Goal: Information Seeking & Learning: Learn about a topic

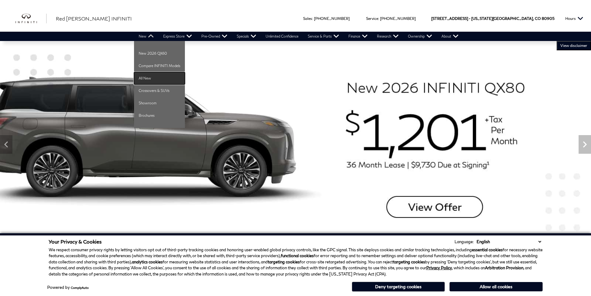
click at [146, 80] on link "All New" at bounding box center [159, 78] width 51 height 12
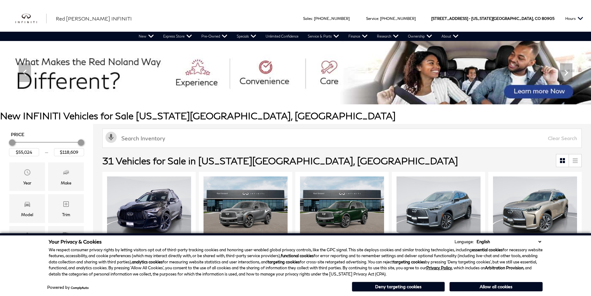
click at [235, 176] on img "1 / 2" at bounding box center [246, 208] width 85 height 64
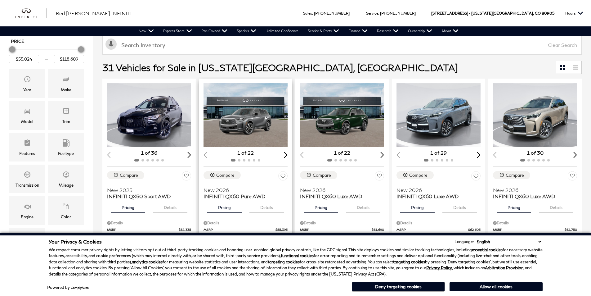
scroll to position [93, 0]
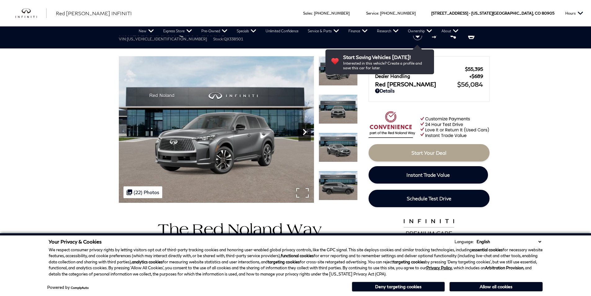
click at [305, 131] on icon "Next" at bounding box center [305, 132] width 4 height 6
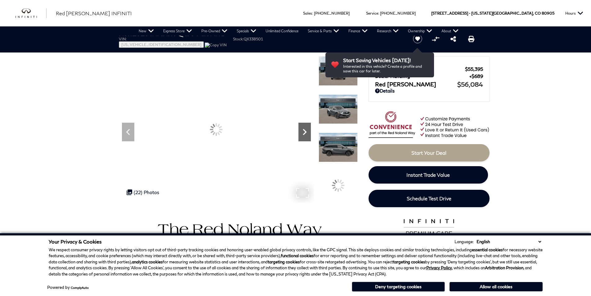
click at [305, 131] on icon "Next" at bounding box center [305, 132] width 4 height 6
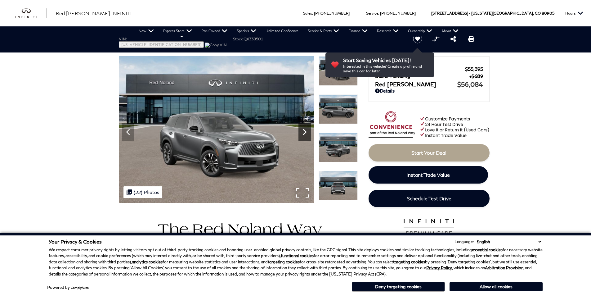
click at [305, 131] on icon "Next" at bounding box center [305, 132] width 4 height 6
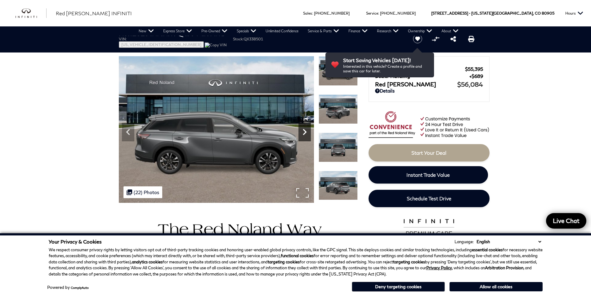
click at [305, 131] on icon "Next" at bounding box center [305, 132] width 4 height 6
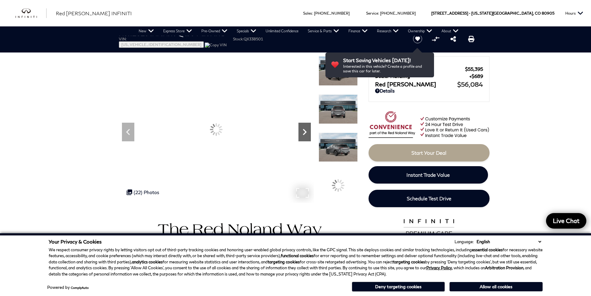
click at [305, 131] on icon "Next" at bounding box center [305, 132] width 4 height 6
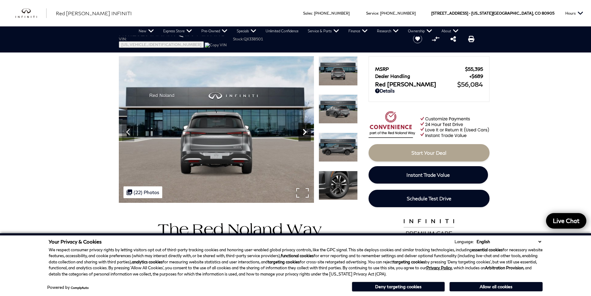
click at [305, 131] on icon "Next" at bounding box center [305, 132] width 4 height 6
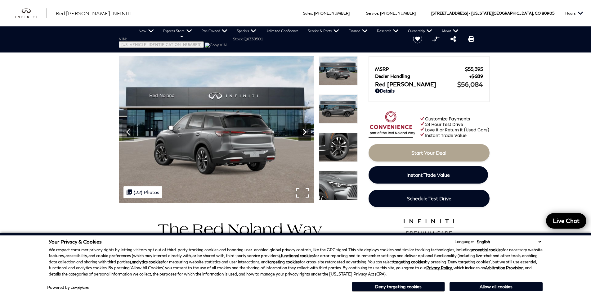
click at [305, 131] on icon "Next" at bounding box center [305, 132] width 4 height 6
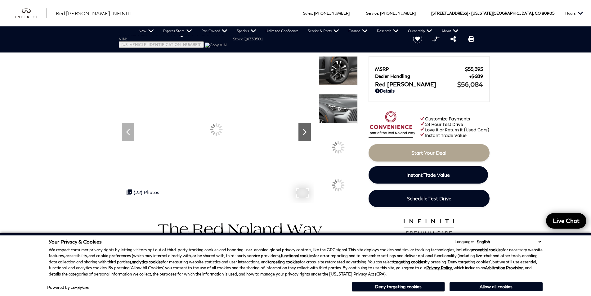
click at [305, 131] on icon "Next" at bounding box center [305, 132] width 4 height 6
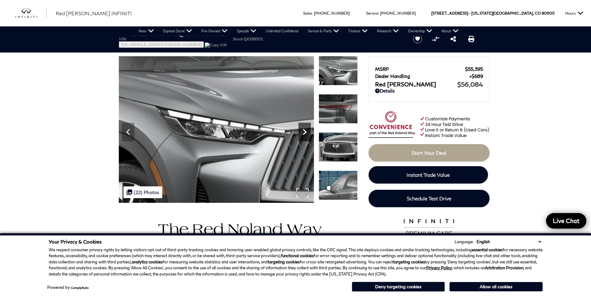
click at [305, 131] on icon "Next" at bounding box center [305, 132] width 4 height 6
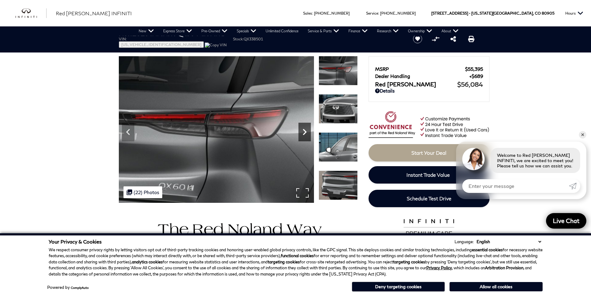
click at [305, 131] on icon "Next" at bounding box center [305, 132] width 4 height 6
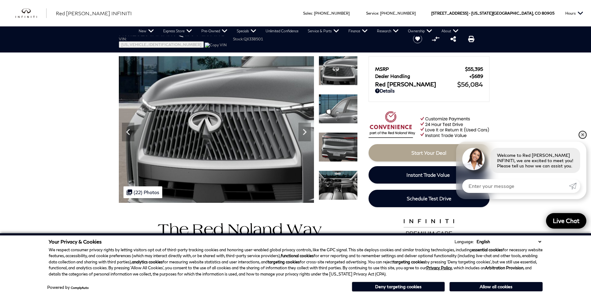
click at [584, 135] on link "✕" at bounding box center [582, 134] width 7 height 7
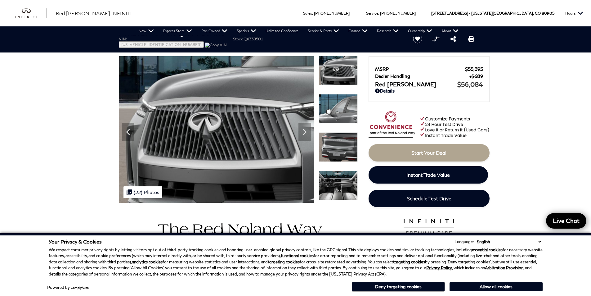
click at [342, 178] on img at bounding box center [338, 184] width 39 height 29
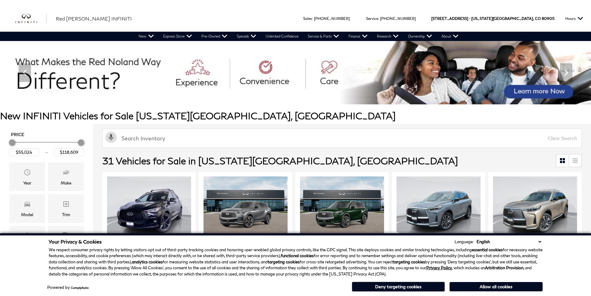
click at [539, 240] on select "English Spanish / Español English / United Kingdom Korean / 한국어 Vietnamese / Ti…" at bounding box center [509, 241] width 68 height 6
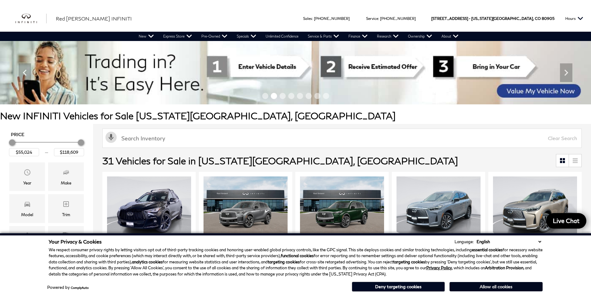
scroll to position [93, 0]
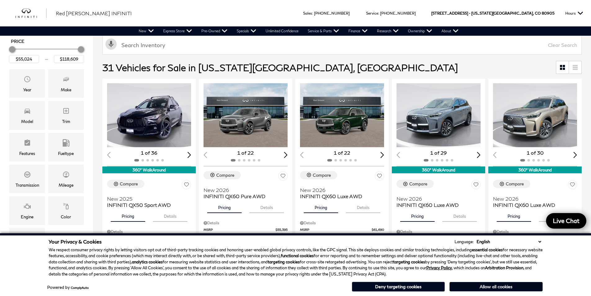
click at [481, 287] on button "Allow all cookies" at bounding box center [496, 286] width 93 height 9
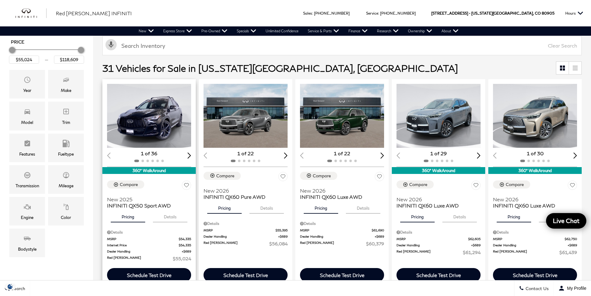
click at [152, 115] on img "1 / 2" at bounding box center [149, 116] width 85 height 64
click at [167, 138] on img "1 / 2" at bounding box center [149, 116] width 85 height 64
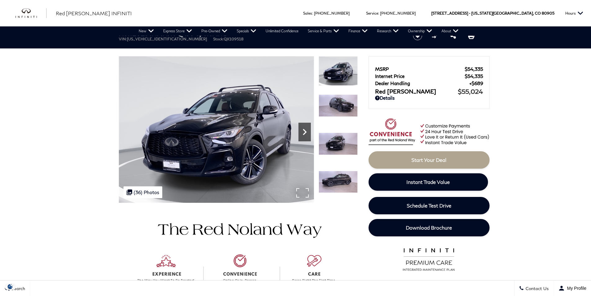
click at [305, 131] on icon "Next" at bounding box center [305, 132] width 4 height 6
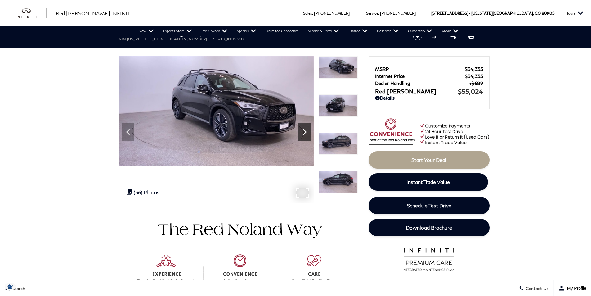
click at [305, 131] on icon "Next" at bounding box center [305, 132] width 4 height 6
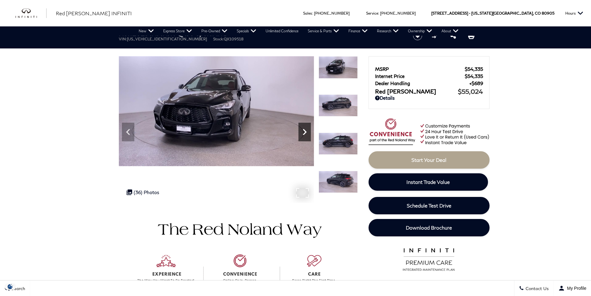
click at [305, 131] on icon "Next" at bounding box center [305, 132] width 4 height 6
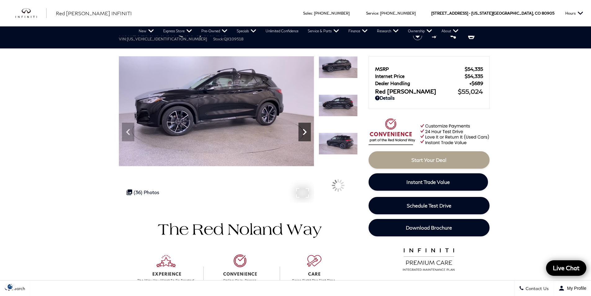
click at [305, 131] on icon "Next" at bounding box center [305, 132] width 4 height 6
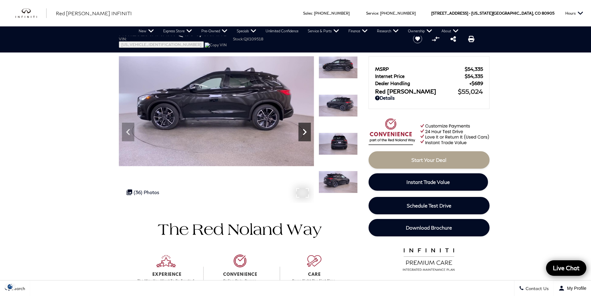
click at [305, 131] on icon "Next" at bounding box center [305, 132] width 4 height 6
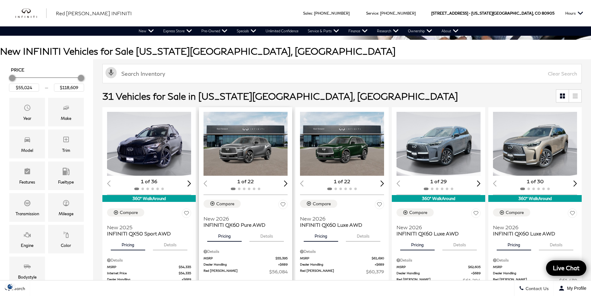
scroll to position [62, 0]
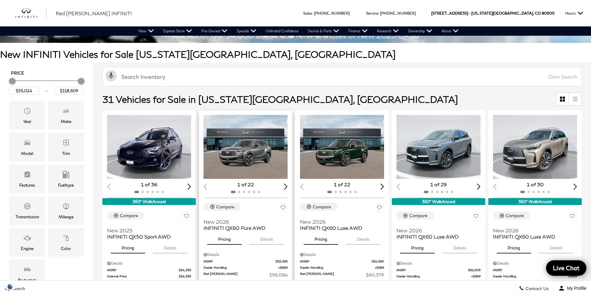
click at [288, 188] on div "Next slide" at bounding box center [286, 186] width 4 height 6
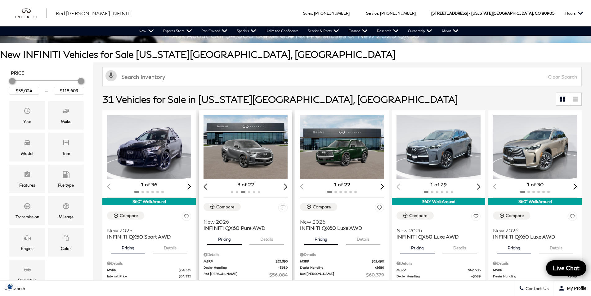
click at [288, 188] on div "Next slide" at bounding box center [286, 186] width 4 height 6
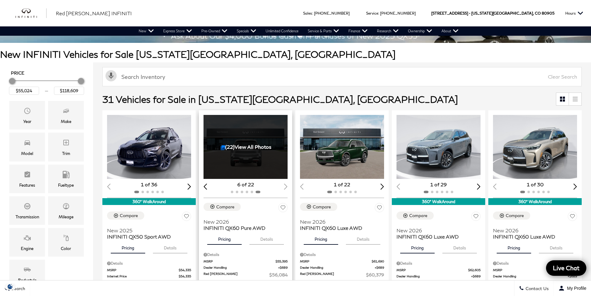
click at [288, 188] on div at bounding box center [246, 191] width 84 height 7
click at [27, 139] on icon "Model" at bounding box center [27, 142] width 7 height 7
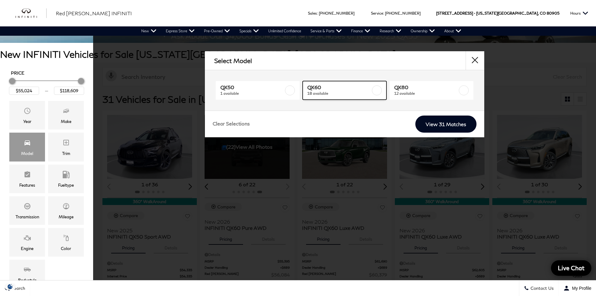
click at [376, 90] on label at bounding box center [377, 90] width 10 height 10
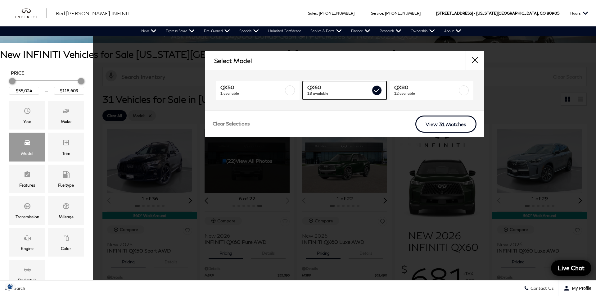
type input "$56,084"
type input "$71,679"
checkbox input "true"
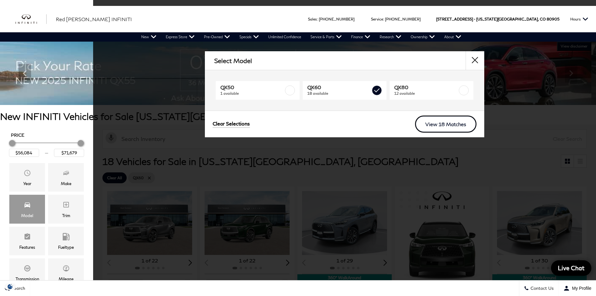
click at [434, 122] on link "View 18 Matches" at bounding box center [445, 123] width 61 height 17
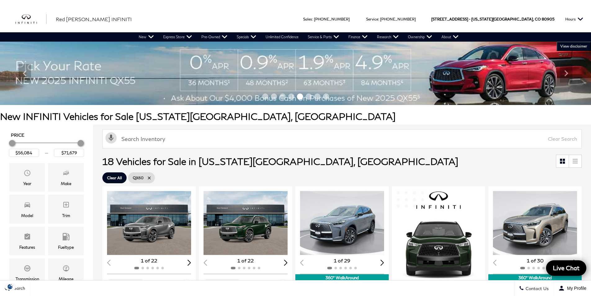
scroll to position [124, 0]
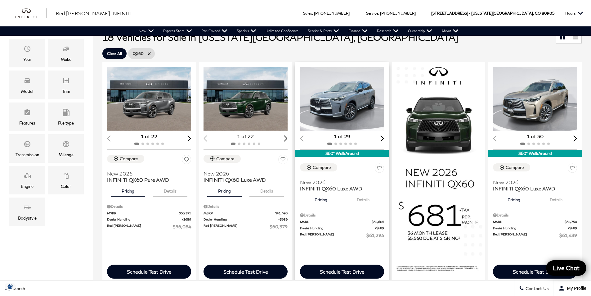
click at [357, 111] on img "1 / 2" at bounding box center [342, 99] width 85 height 64
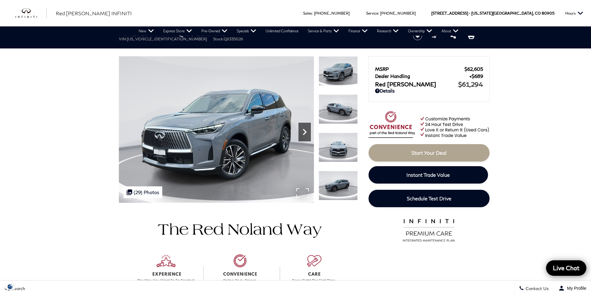
click at [308, 131] on icon "Next" at bounding box center [305, 132] width 12 height 12
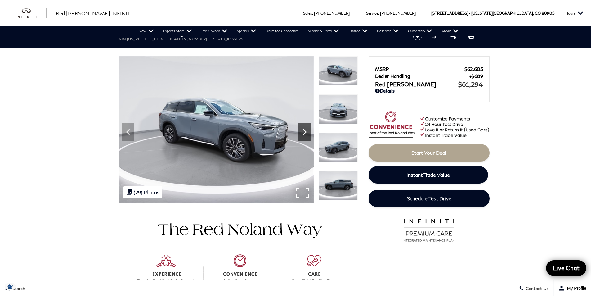
click at [308, 131] on icon "Next" at bounding box center [305, 132] width 12 height 12
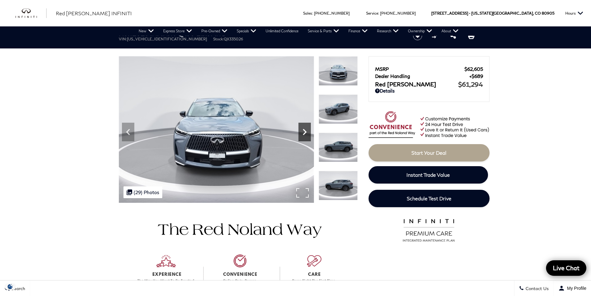
click at [308, 131] on icon "Next" at bounding box center [305, 132] width 12 height 12
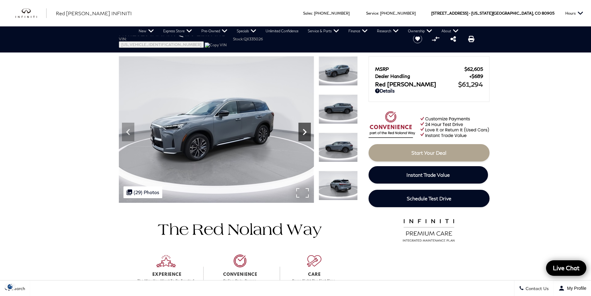
click at [308, 131] on icon "Next" at bounding box center [305, 132] width 12 height 12
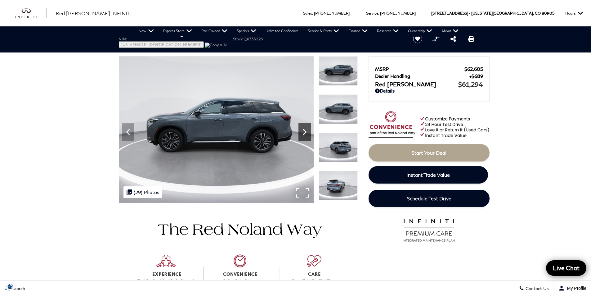
click at [308, 131] on icon "Next" at bounding box center [305, 132] width 12 height 12
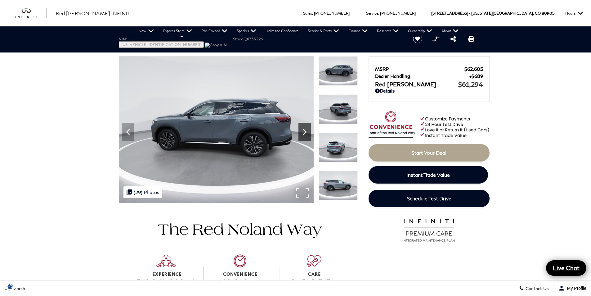
click at [308, 131] on icon "Next" at bounding box center [305, 132] width 12 height 12
